Goal: Task Accomplishment & Management: Use online tool/utility

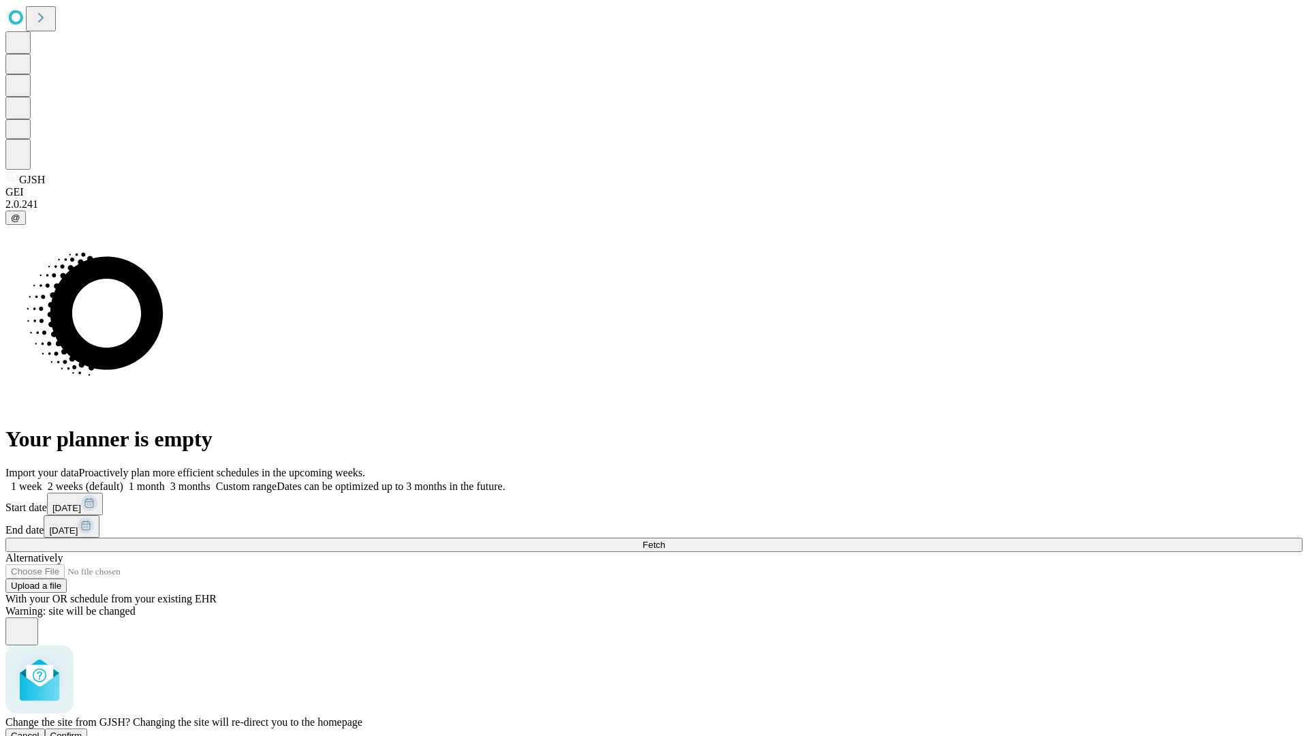
click at [82, 730] on span "Confirm" at bounding box center [66, 735] width 32 height 10
click at [42, 480] on label "1 week" at bounding box center [23, 486] width 37 height 12
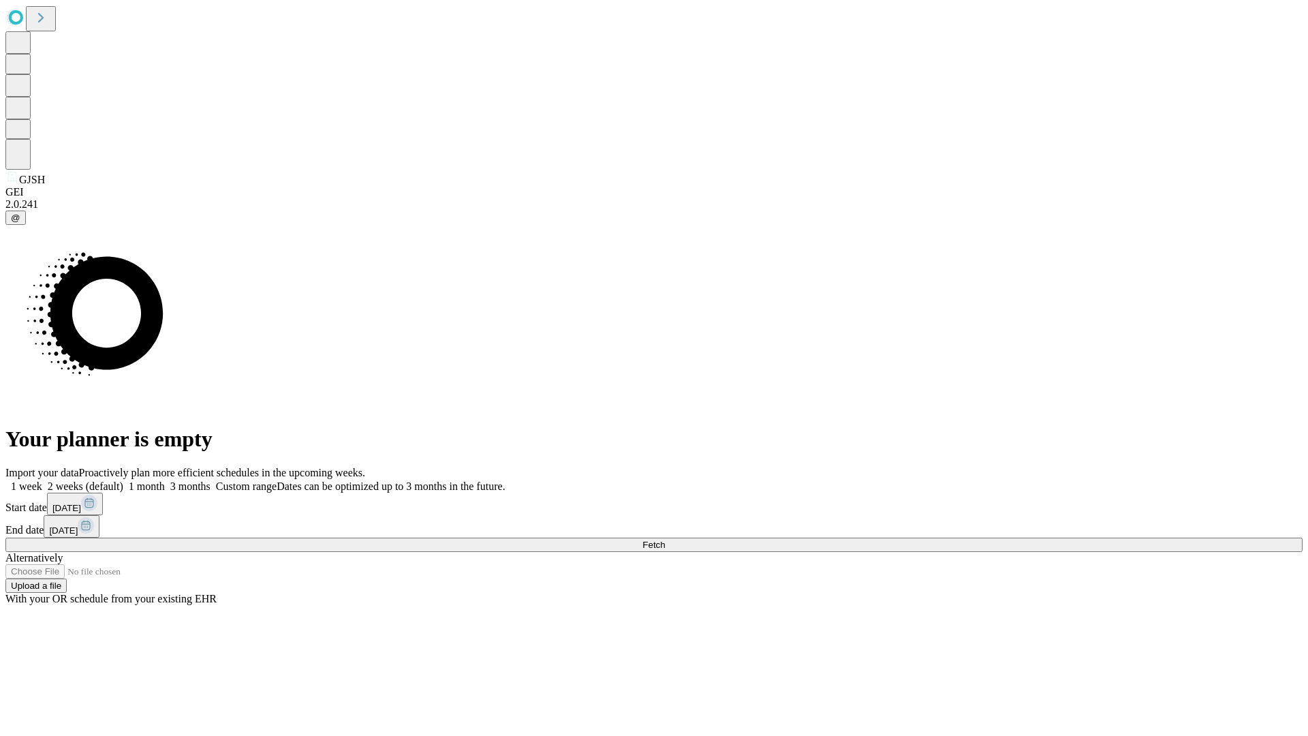
click at [665, 540] on span "Fetch" at bounding box center [654, 545] width 22 height 10
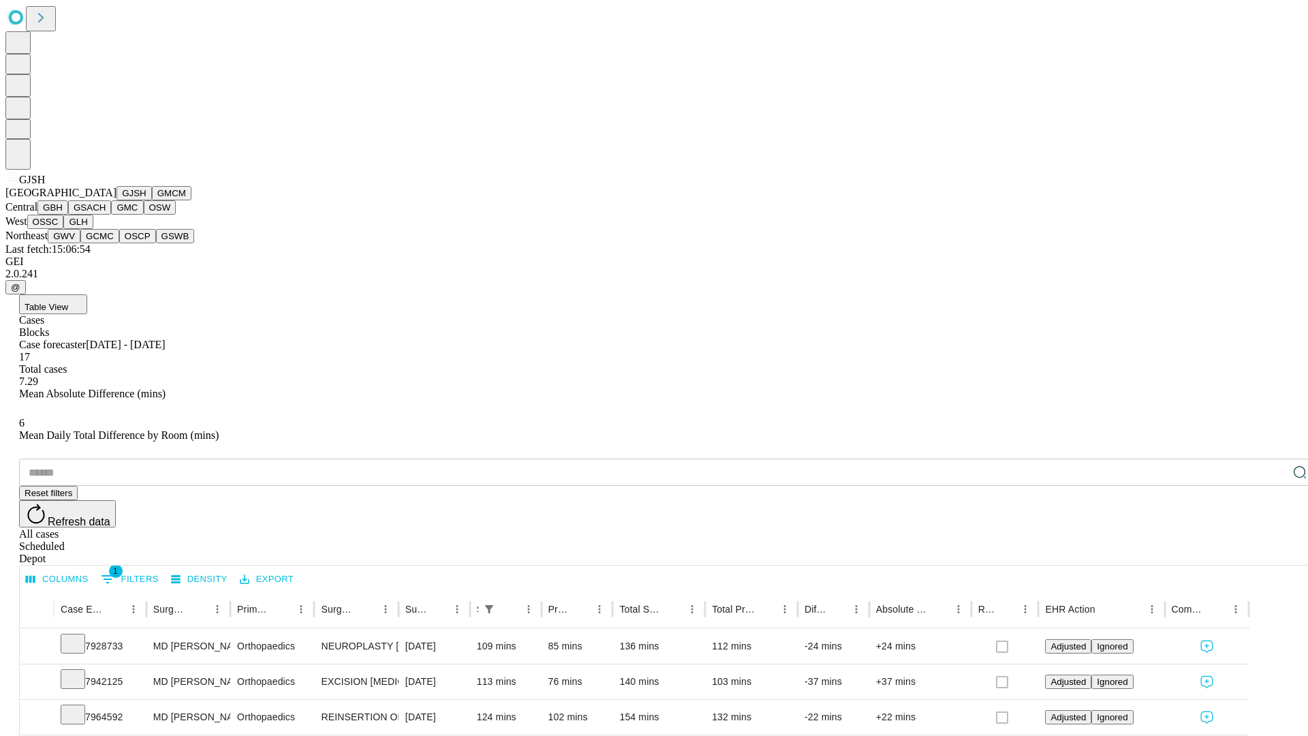
click at [152, 200] on button "GMCM" at bounding box center [172, 193] width 40 height 14
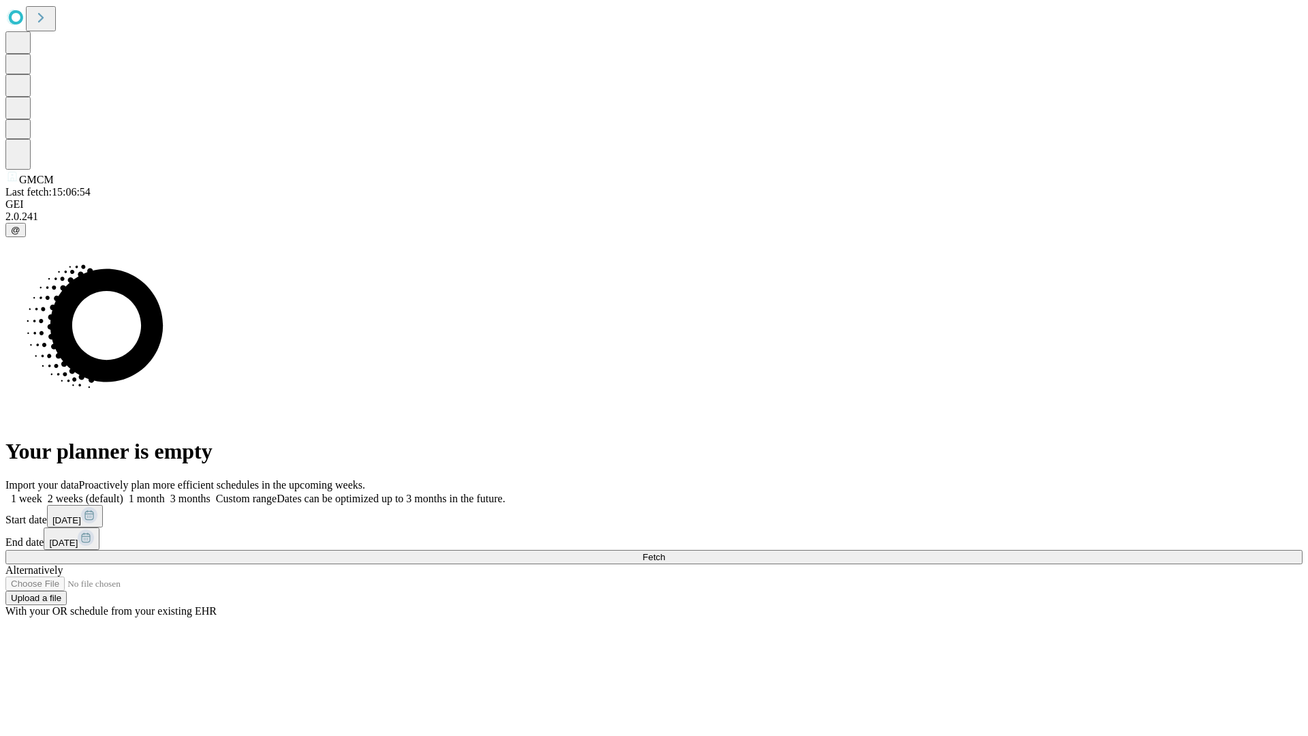
click at [42, 493] on label "1 week" at bounding box center [23, 499] width 37 height 12
click at [665, 552] on span "Fetch" at bounding box center [654, 557] width 22 height 10
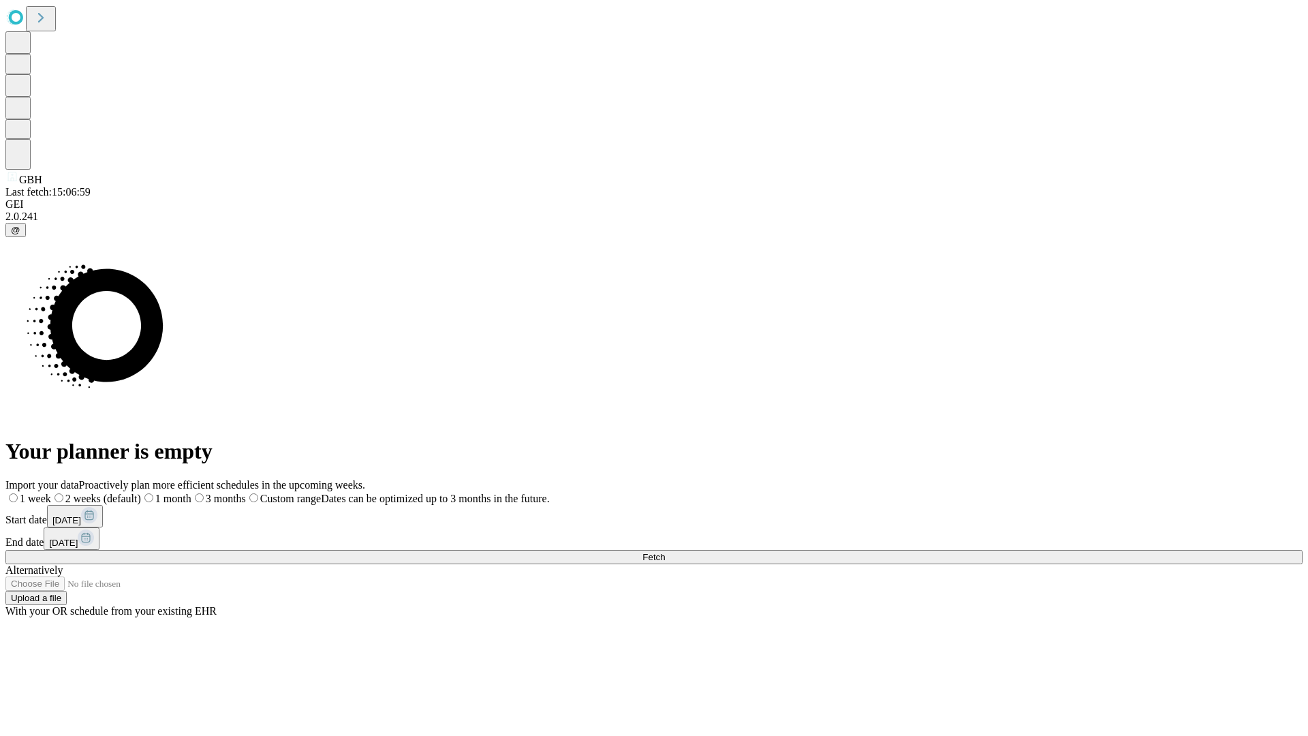
click at [51, 493] on label "1 week" at bounding box center [28, 499] width 46 height 12
click at [665, 552] on span "Fetch" at bounding box center [654, 557] width 22 height 10
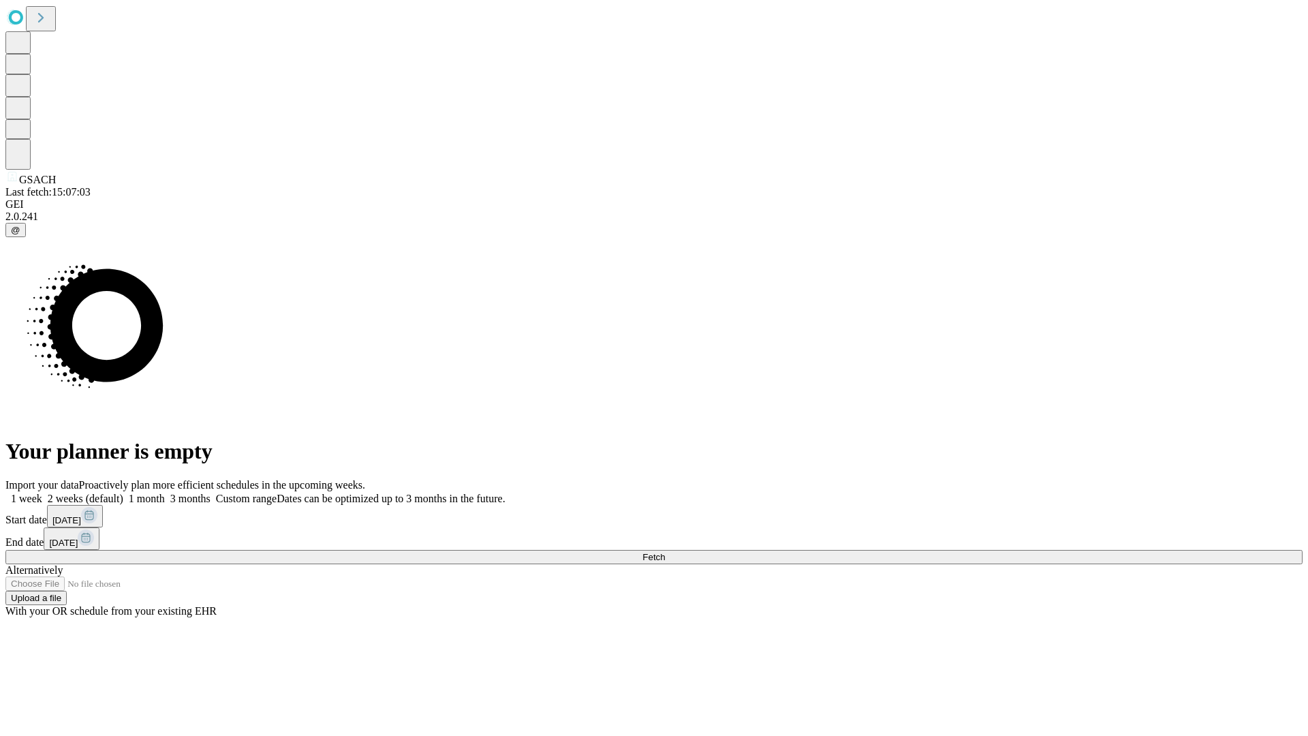
click at [42, 493] on label "1 week" at bounding box center [23, 499] width 37 height 12
click at [665, 552] on span "Fetch" at bounding box center [654, 557] width 22 height 10
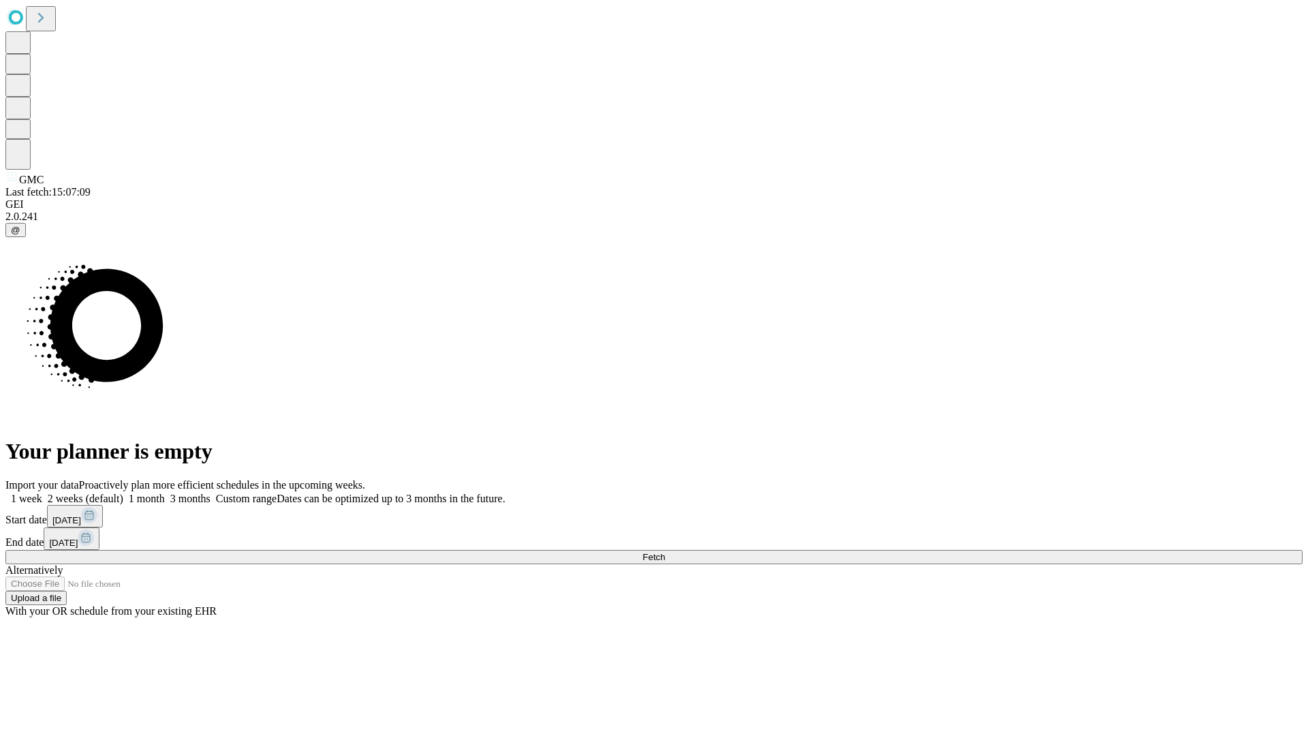
click at [665, 552] on span "Fetch" at bounding box center [654, 557] width 22 height 10
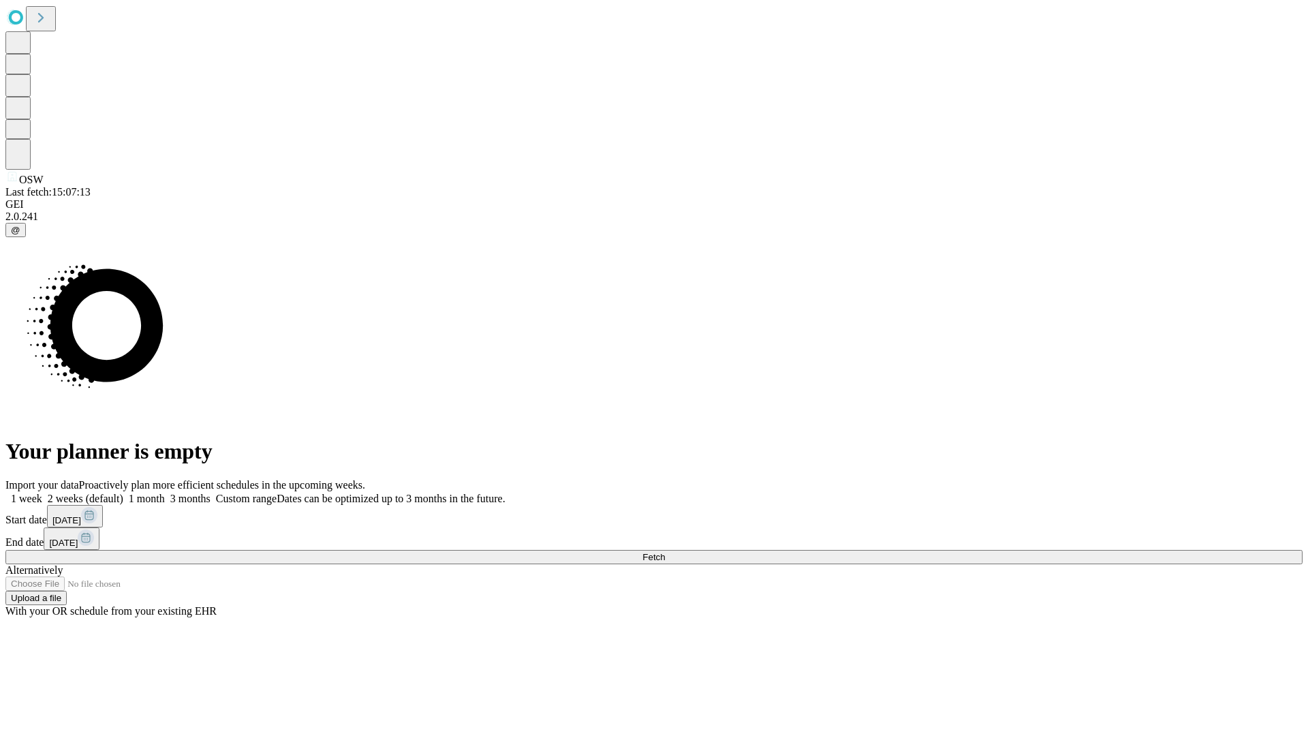
click at [665, 552] on span "Fetch" at bounding box center [654, 557] width 22 height 10
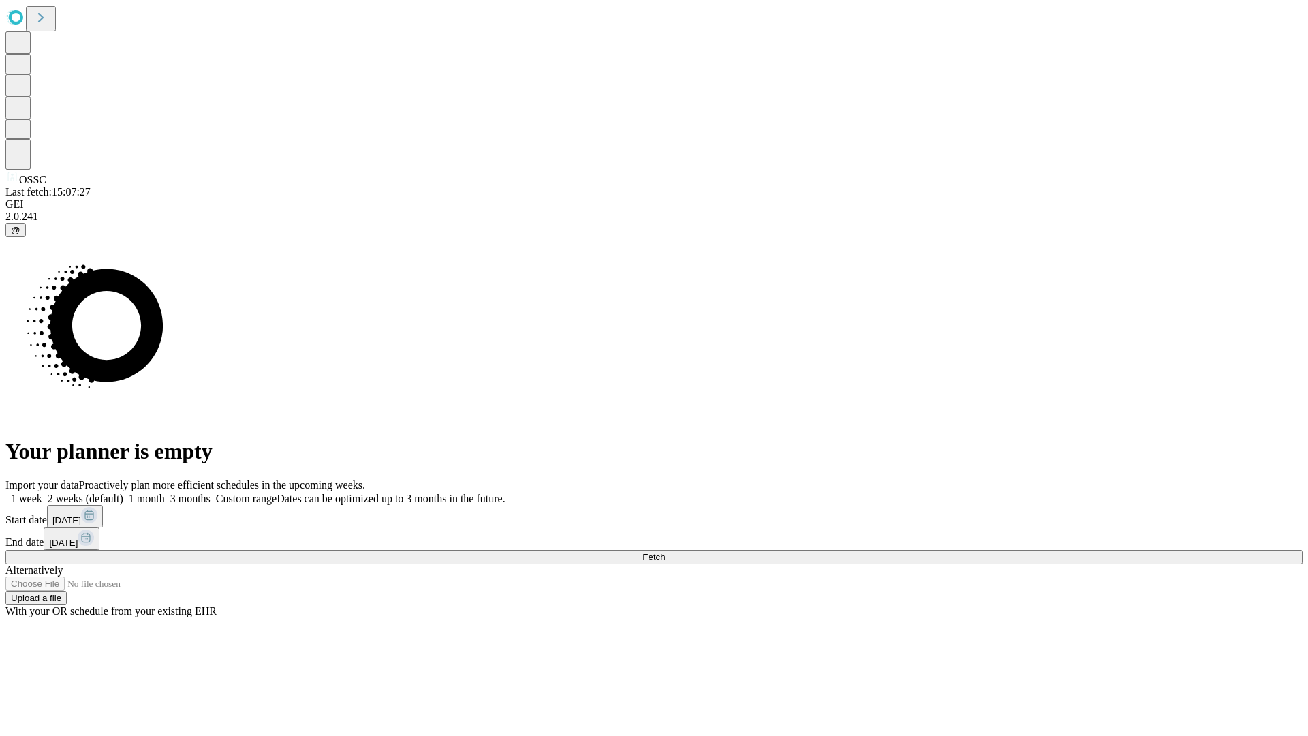
click at [665, 552] on span "Fetch" at bounding box center [654, 557] width 22 height 10
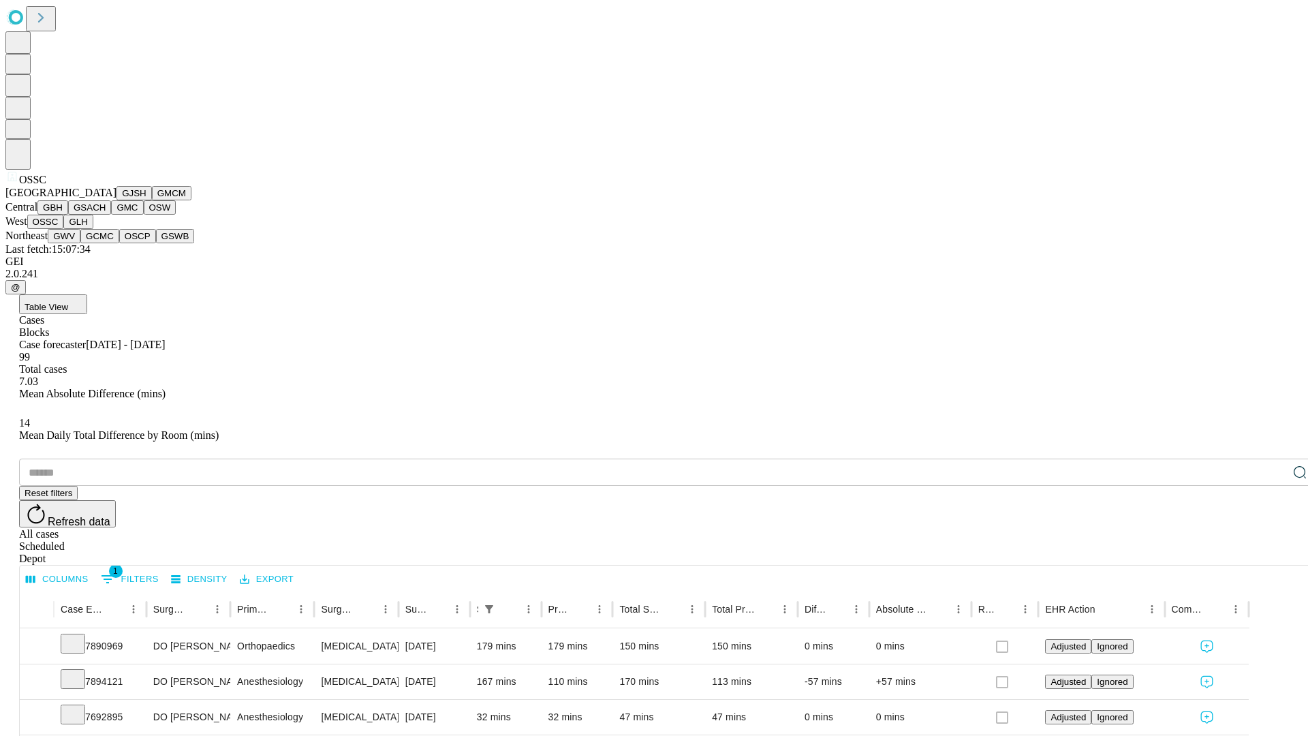
click at [93, 229] on button "GLH" at bounding box center [77, 222] width 29 height 14
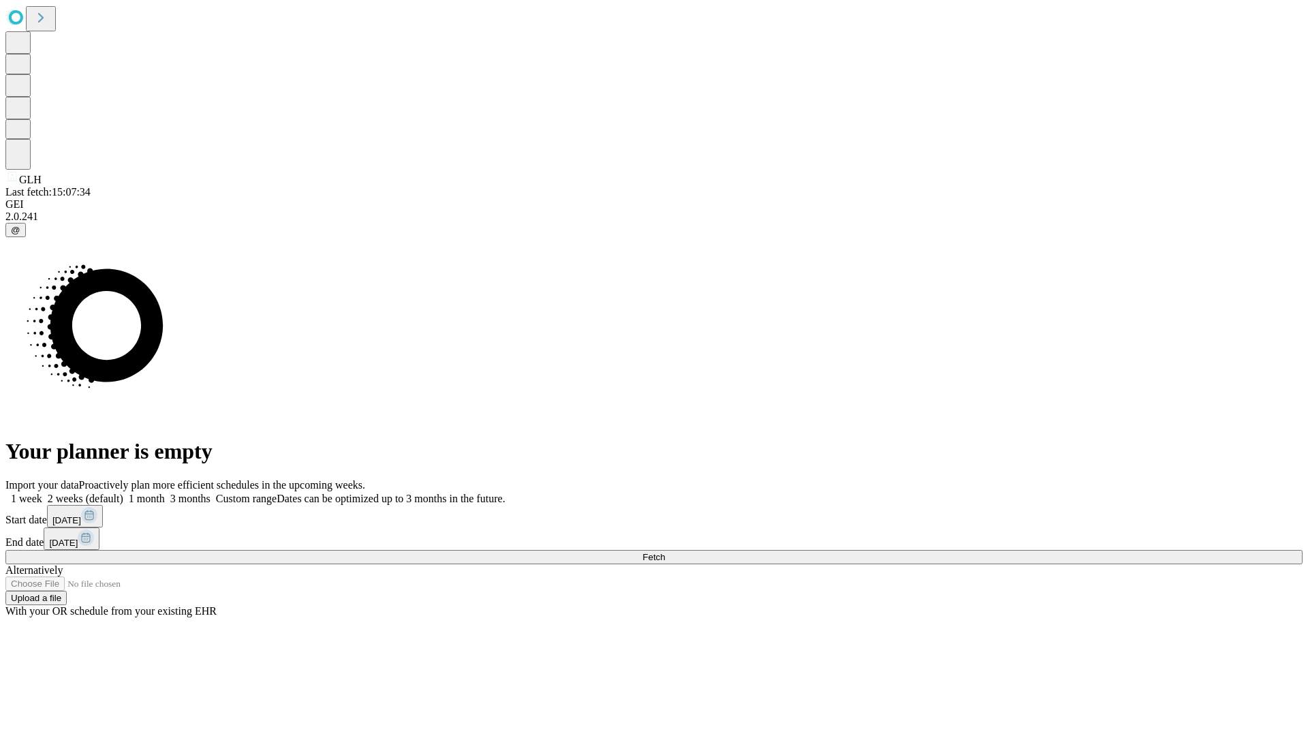
click at [42, 493] on label "1 week" at bounding box center [23, 499] width 37 height 12
click at [665, 552] on span "Fetch" at bounding box center [654, 557] width 22 height 10
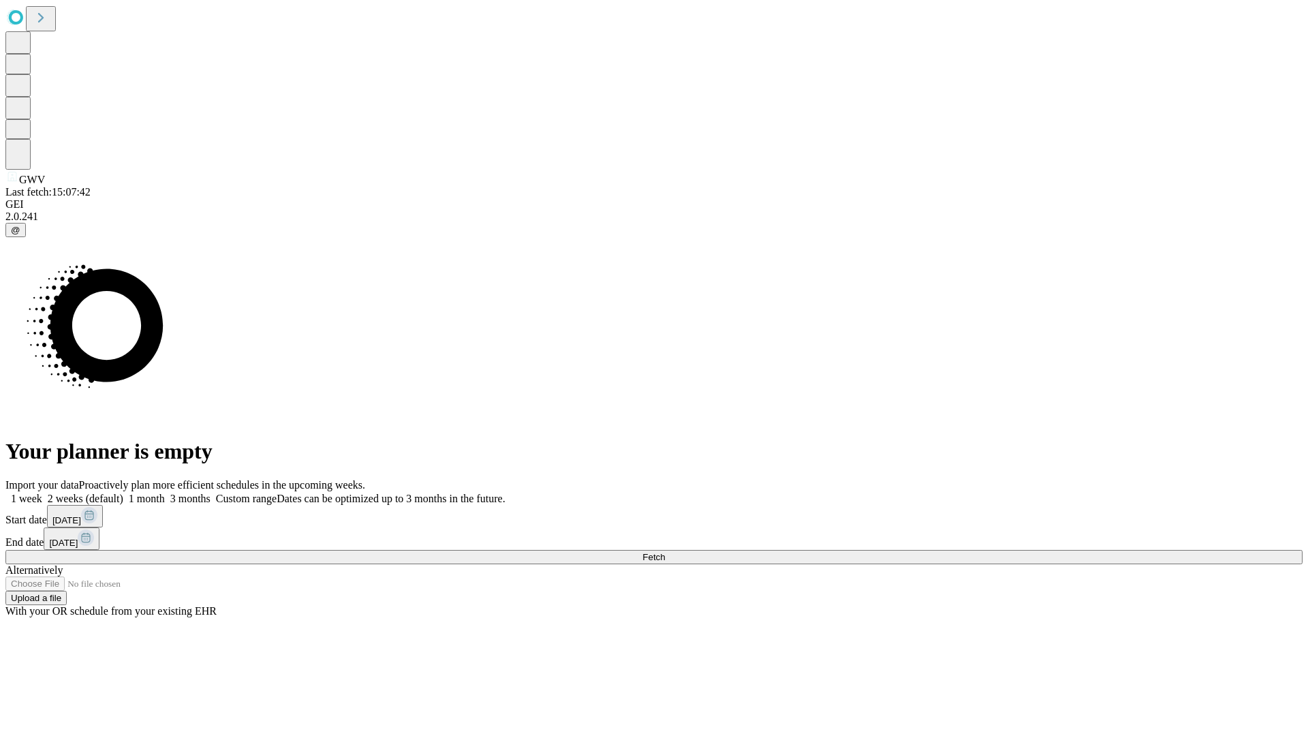
click at [42, 493] on label "1 week" at bounding box center [23, 499] width 37 height 12
click at [665, 552] on span "Fetch" at bounding box center [654, 557] width 22 height 10
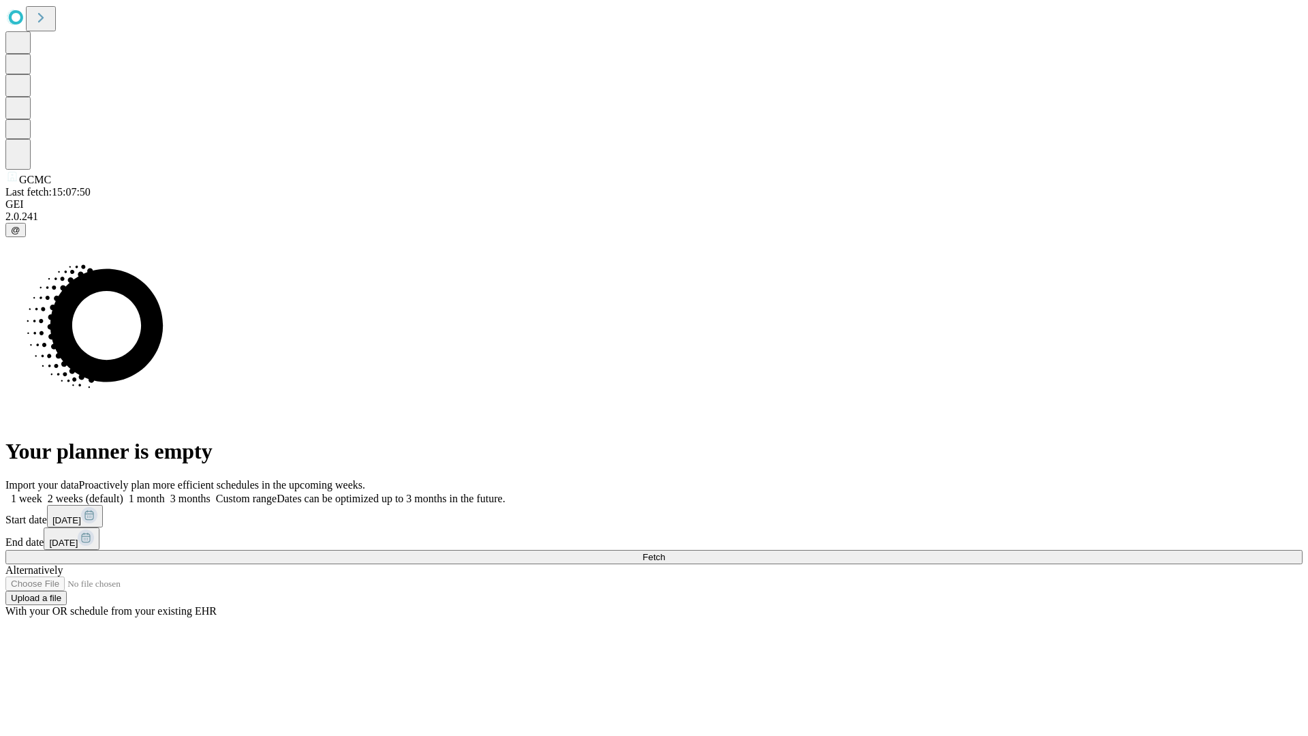
click at [42, 493] on label "1 week" at bounding box center [23, 499] width 37 height 12
click at [665, 552] on span "Fetch" at bounding box center [654, 557] width 22 height 10
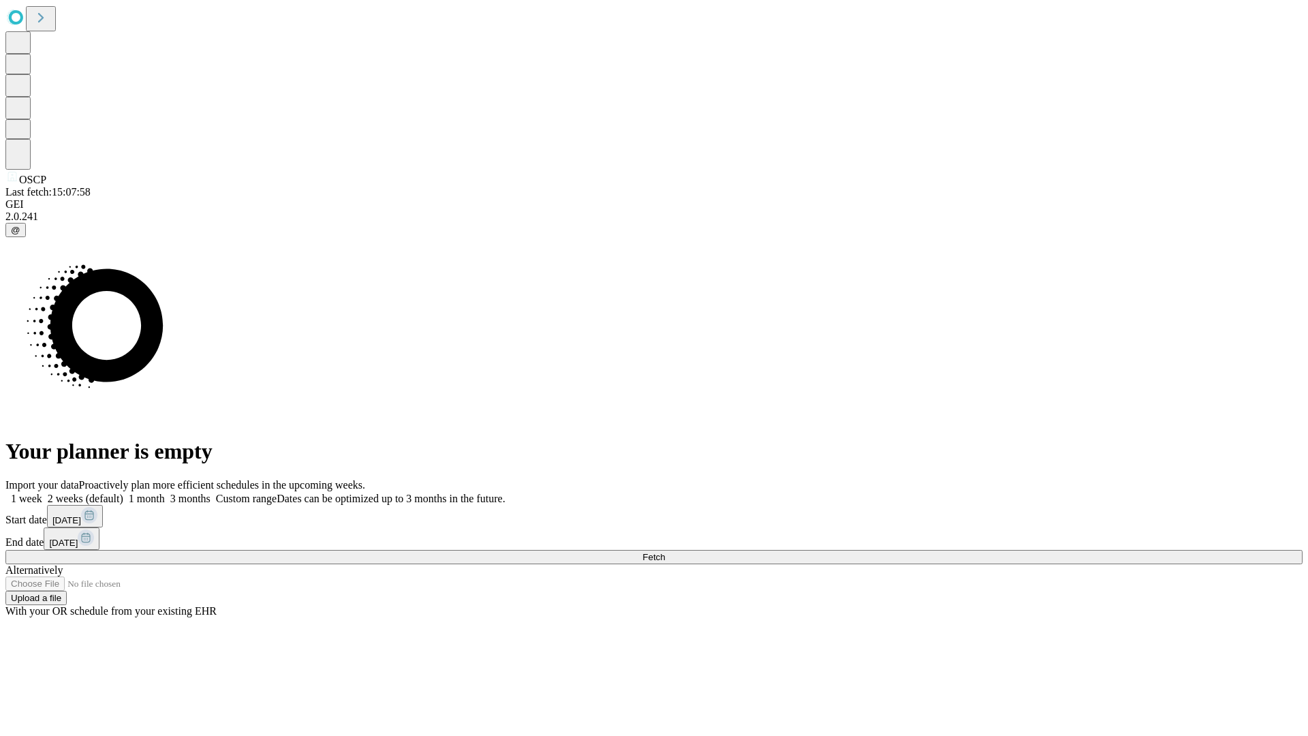
click at [42, 493] on label "1 week" at bounding box center [23, 499] width 37 height 12
click at [665, 552] on span "Fetch" at bounding box center [654, 557] width 22 height 10
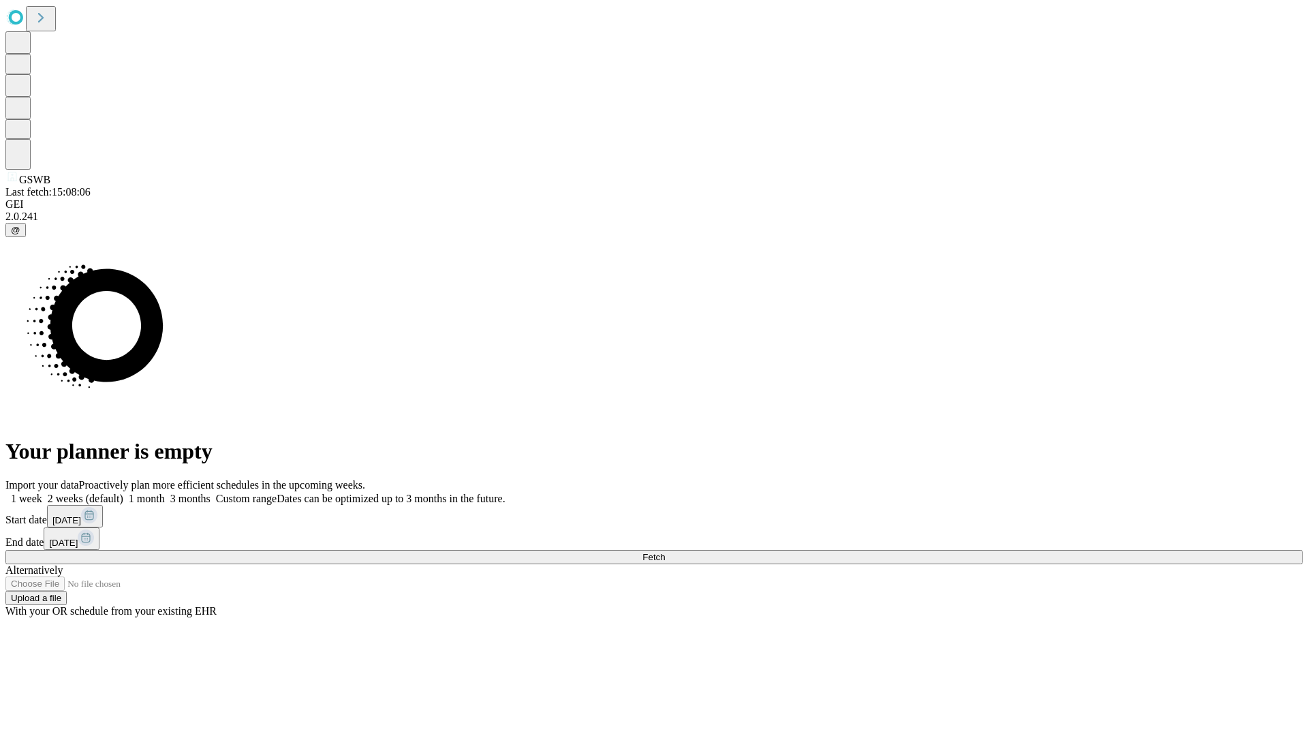
click at [42, 493] on label "1 week" at bounding box center [23, 499] width 37 height 12
click at [665, 552] on span "Fetch" at bounding box center [654, 557] width 22 height 10
